Goal: Transaction & Acquisition: Obtain resource

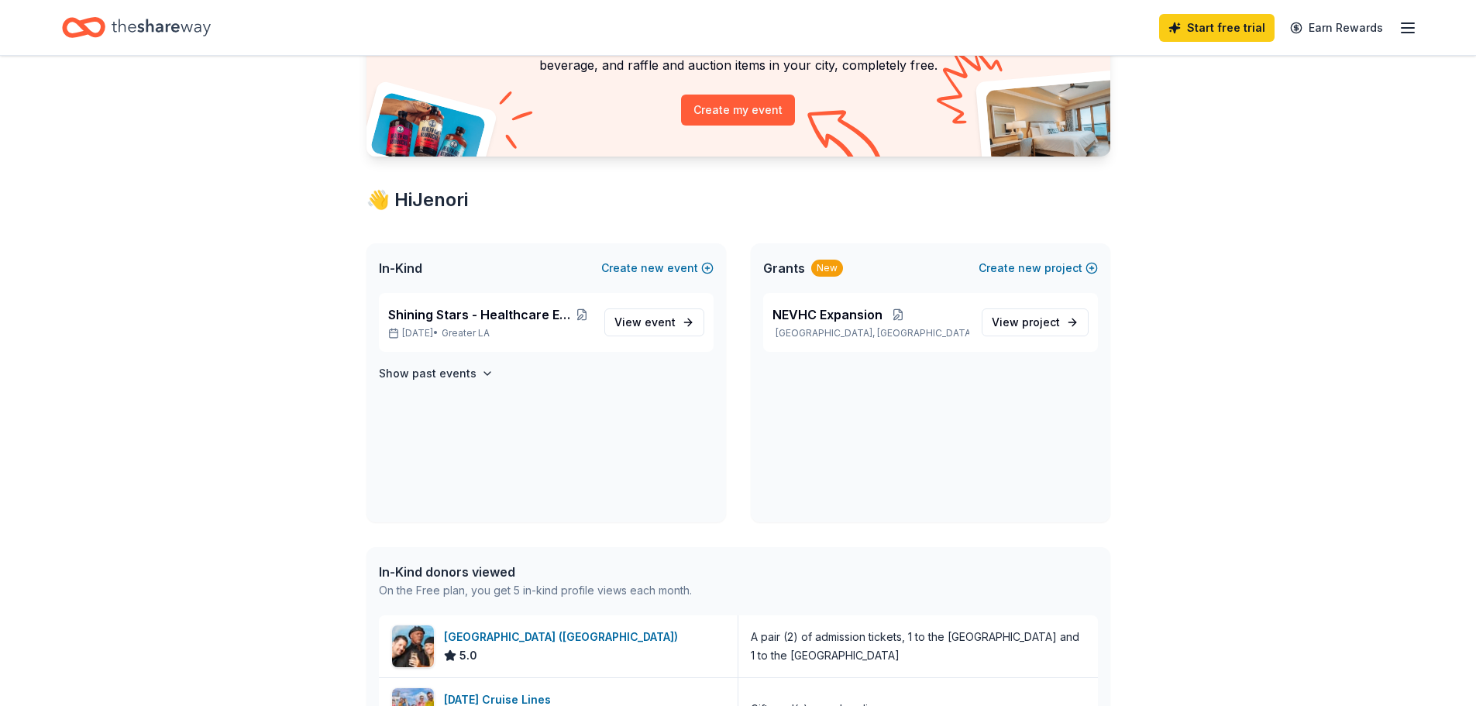
scroll to position [155, 0]
click at [526, 318] on span "Shining Stars - Healthcare Employee Recognition" at bounding box center [480, 314] width 184 height 19
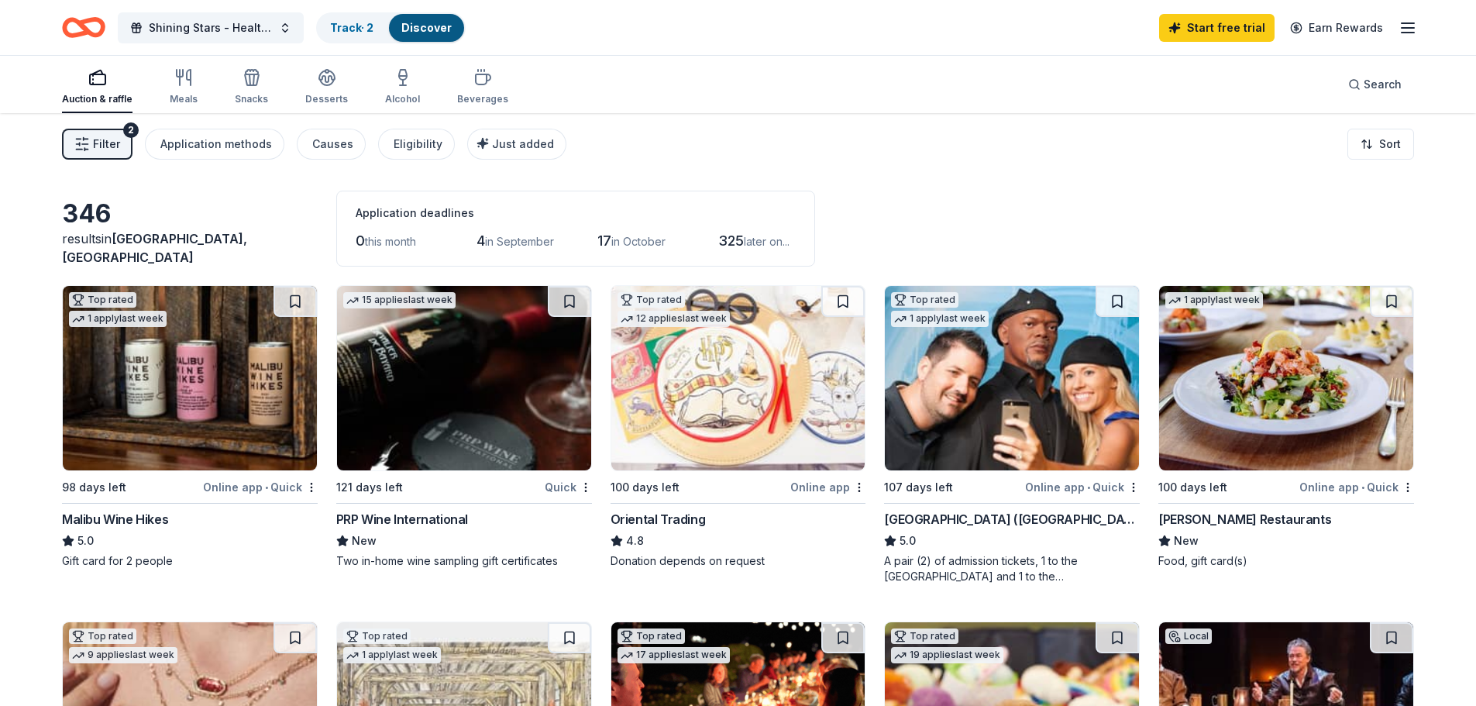
scroll to position [155, 0]
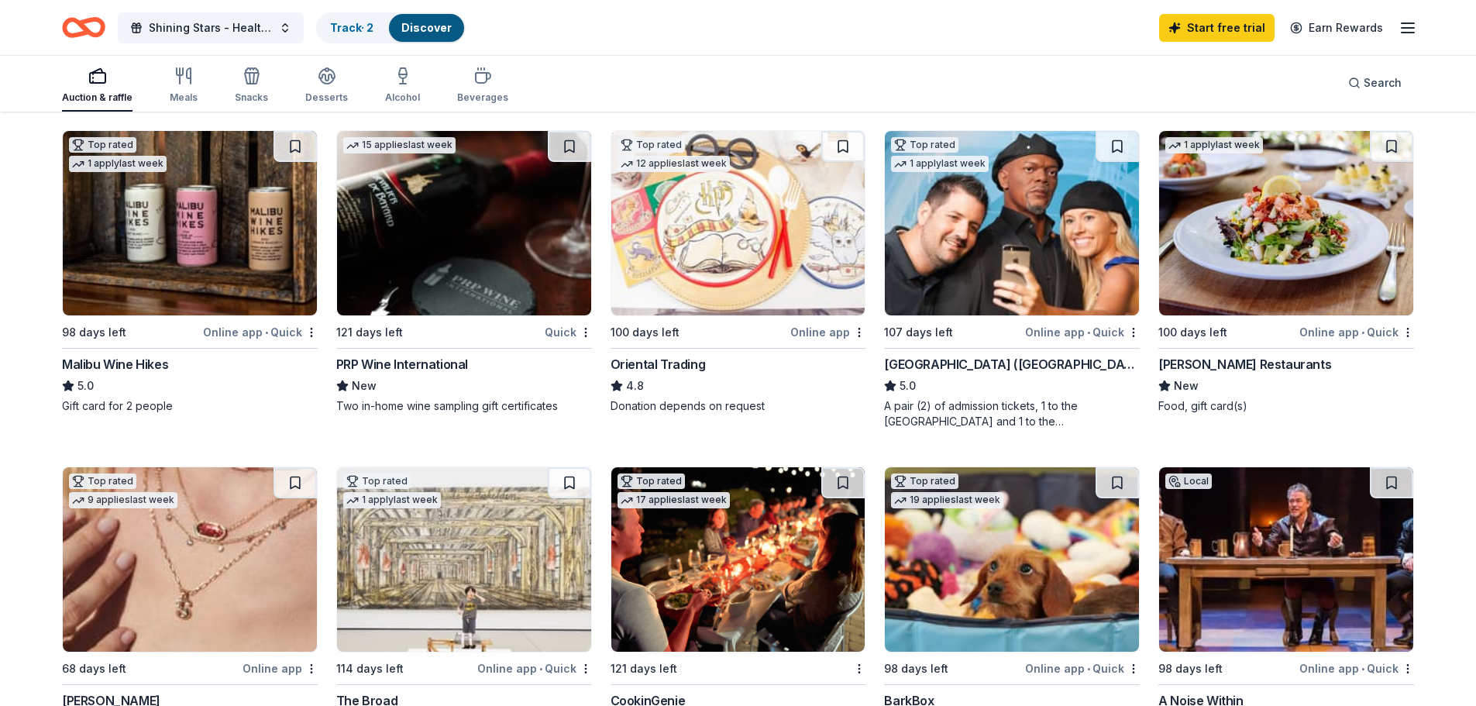
click at [1047, 213] on img at bounding box center [1012, 223] width 254 height 184
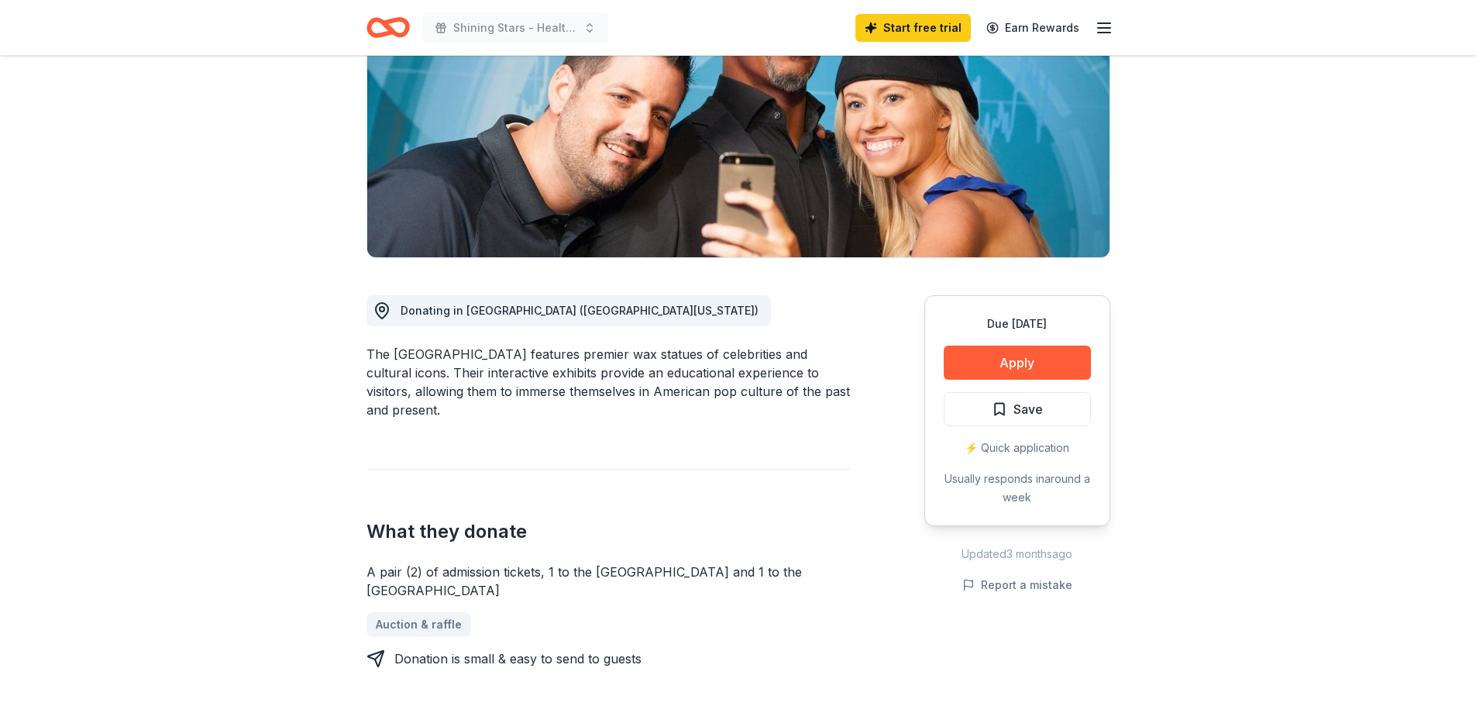
scroll to position [232, 0]
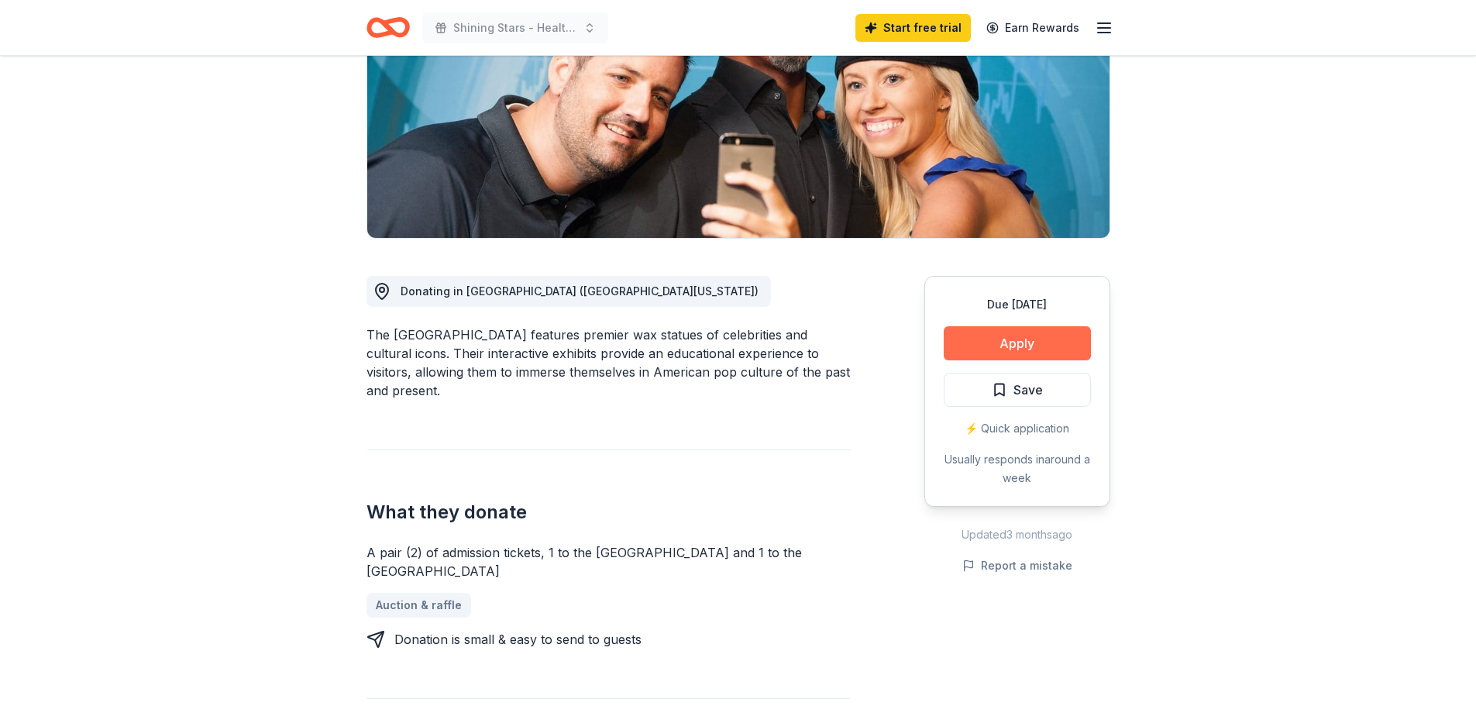
click at [986, 338] on button "Apply" at bounding box center [1017, 343] width 147 height 34
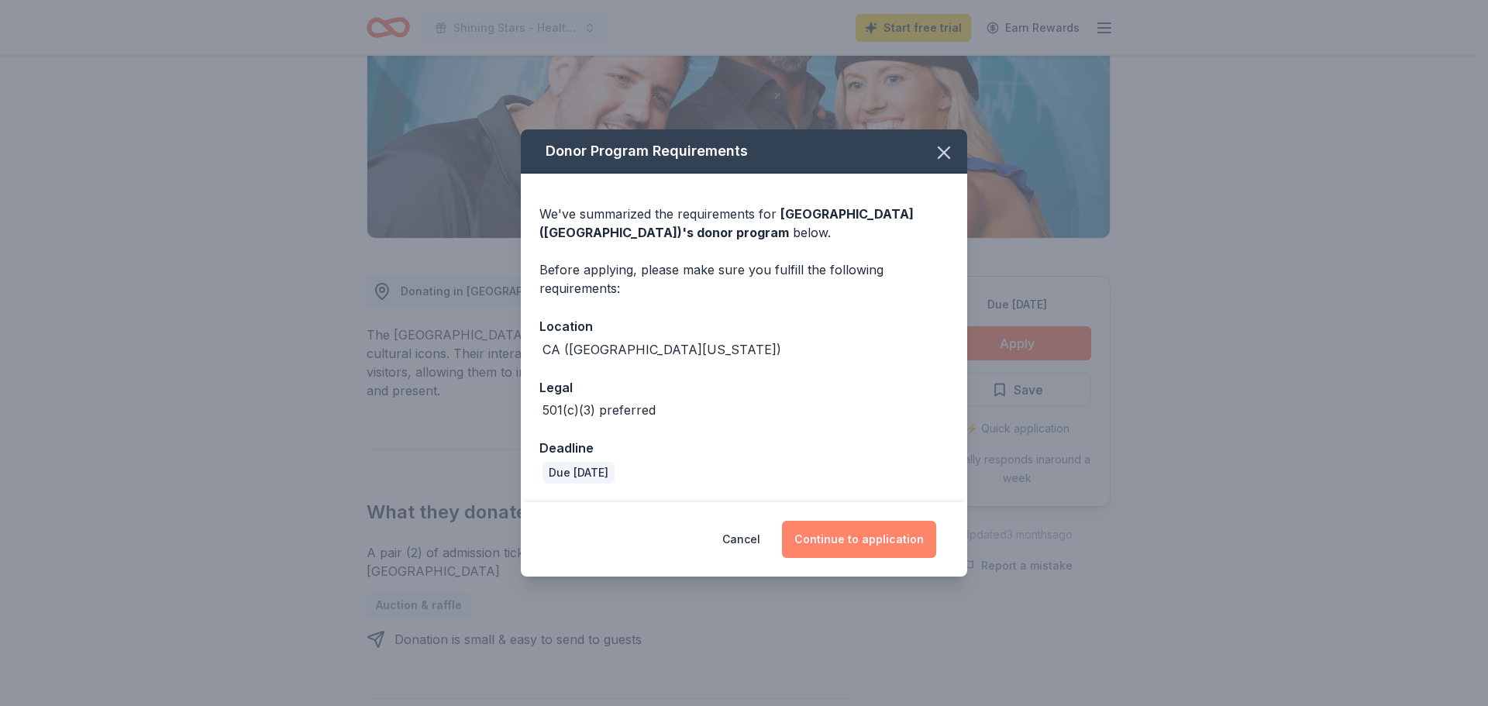
click at [845, 527] on button "Continue to application" at bounding box center [859, 539] width 154 height 37
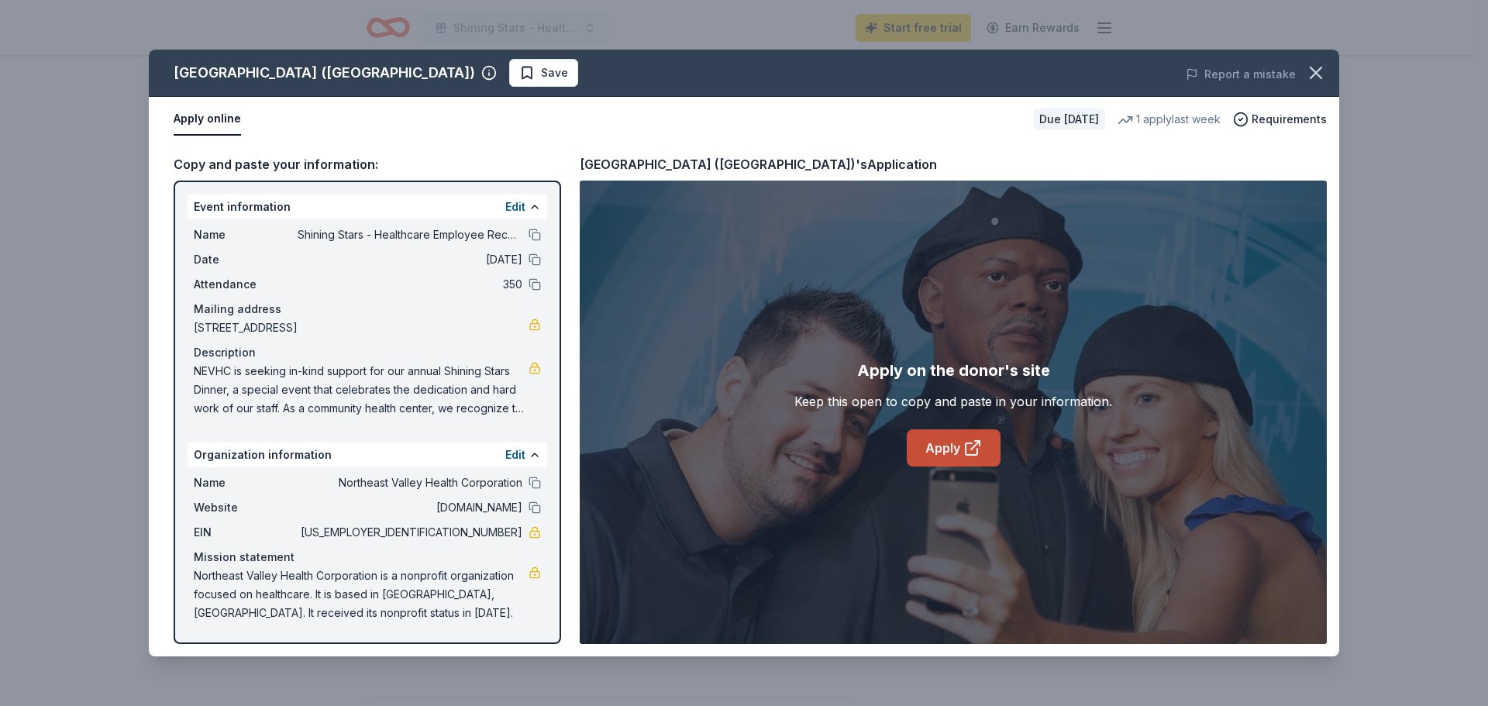
click at [966, 452] on icon at bounding box center [972, 449] width 12 height 12
click at [1321, 71] on icon "button" at bounding box center [1316, 73] width 22 height 22
